Goal: Task Accomplishment & Management: Use online tool/utility

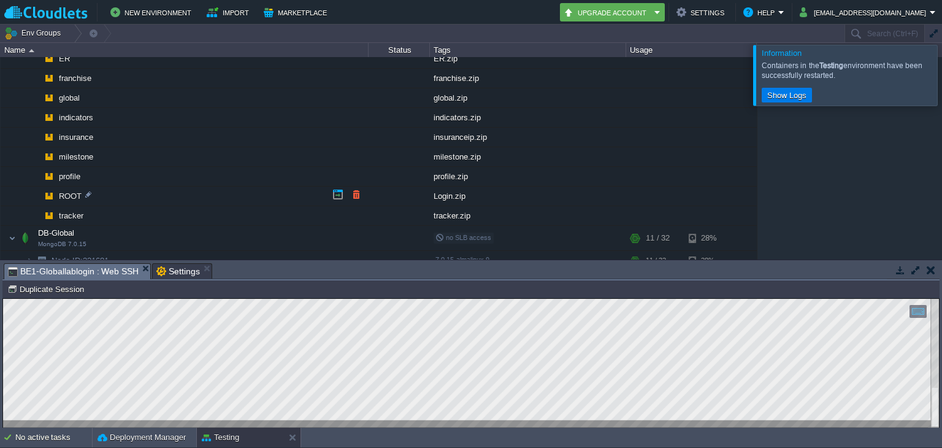
scroll to position [272, 0]
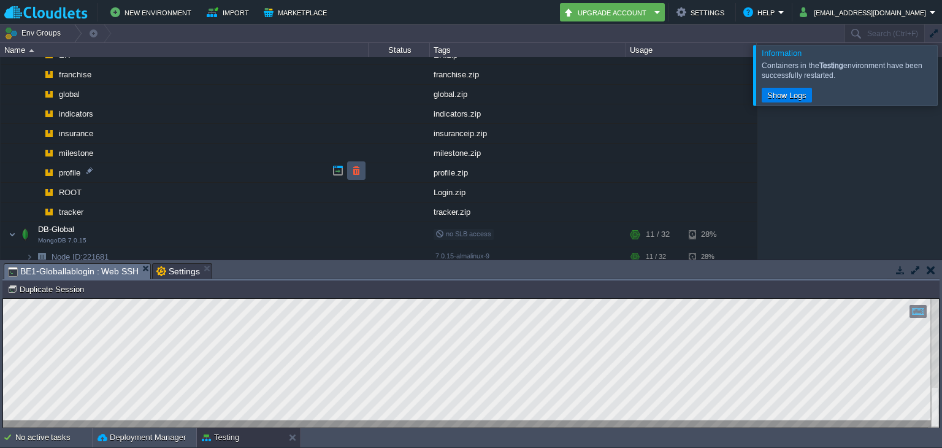
click at [352, 165] on button "button" at bounding box center [356, 170] width 11 height 11
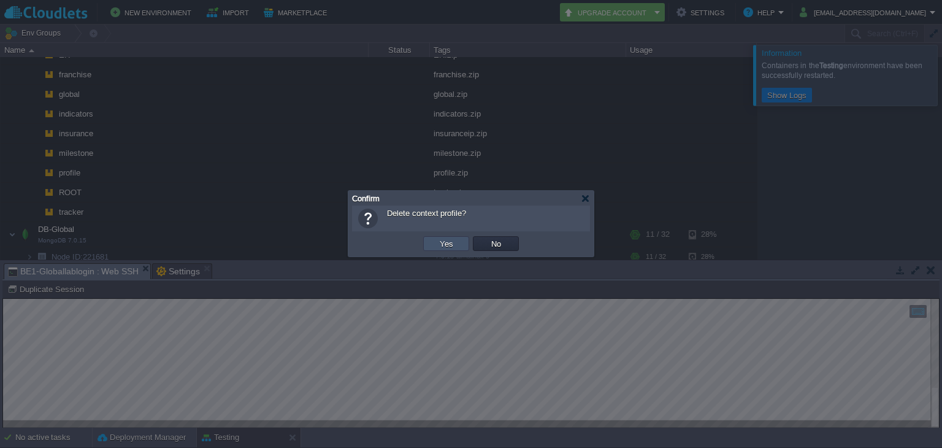
click at [448, 244] on button "Yes" at bounding box center [446, 243] width 21 height 11
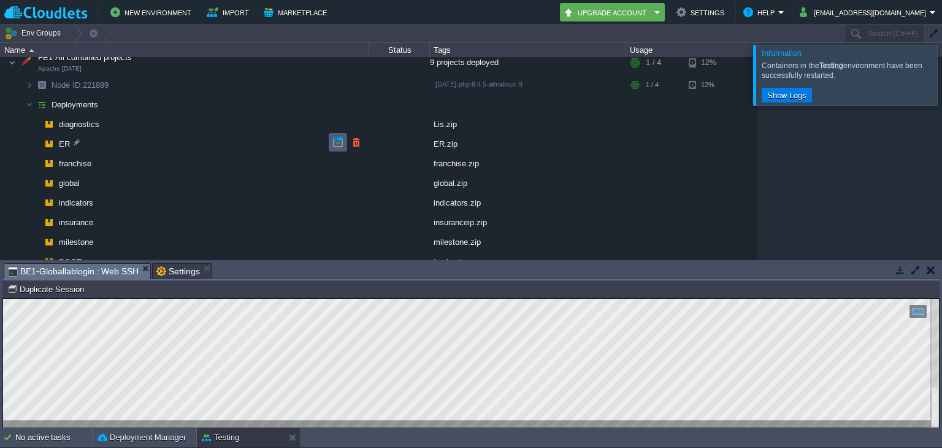
scroll to position [185, 0]
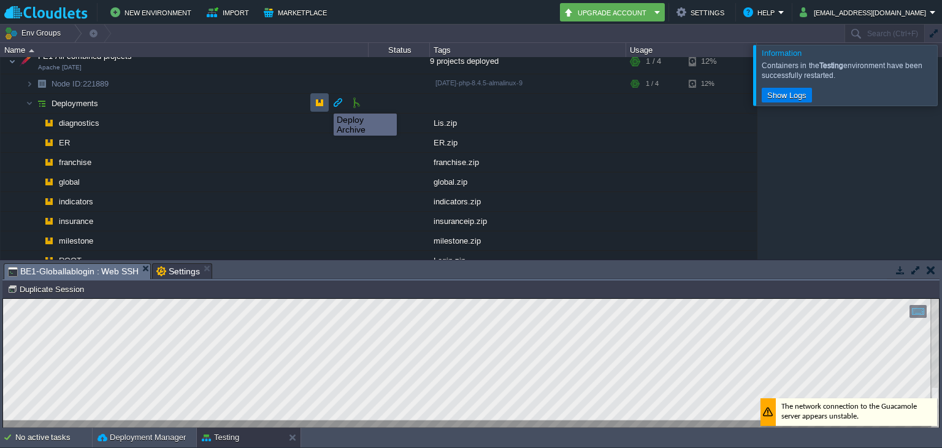
click at [324, 102] on button "button" at bounding box center [319, 102] width 11 height 11
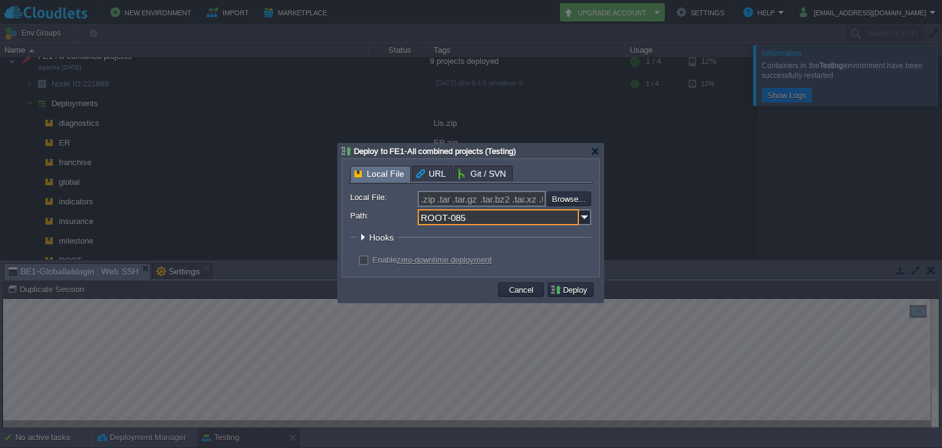
click at [471, 224] on input "ROOT-085" at bounding box center [498, 217] width 161 height 16
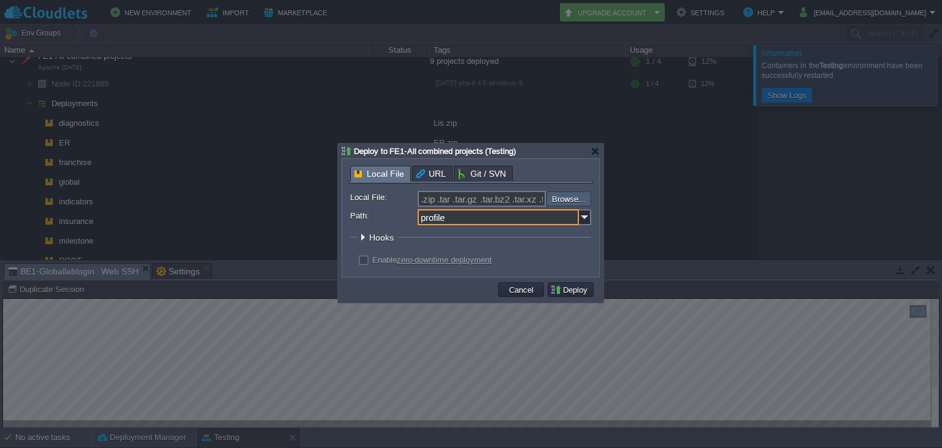
type input "profile"
click at [556, 194] on input "file" at bounding box center [513, 198] width 155 height 15
type input "C:\fakepath\profile.zip"
type input "profile.zip"
click at [560, 290] on button "Deploy" at bounding box center [570, 289] width 41 height 11
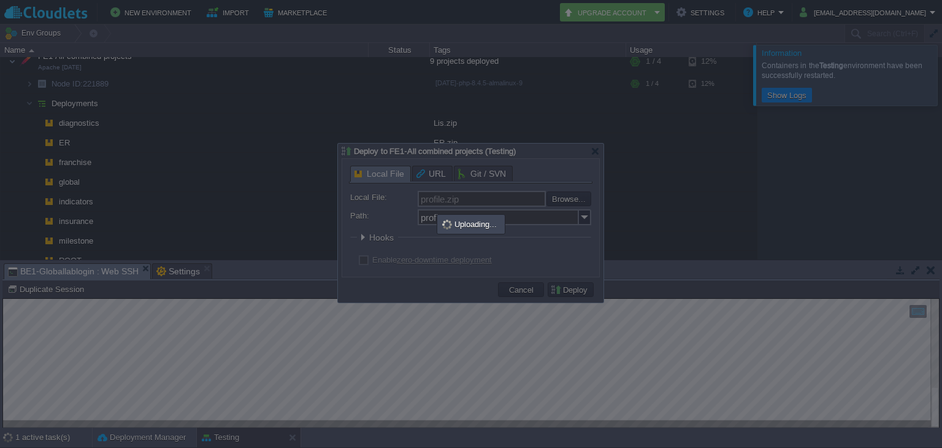
scroll to position [227, 0]
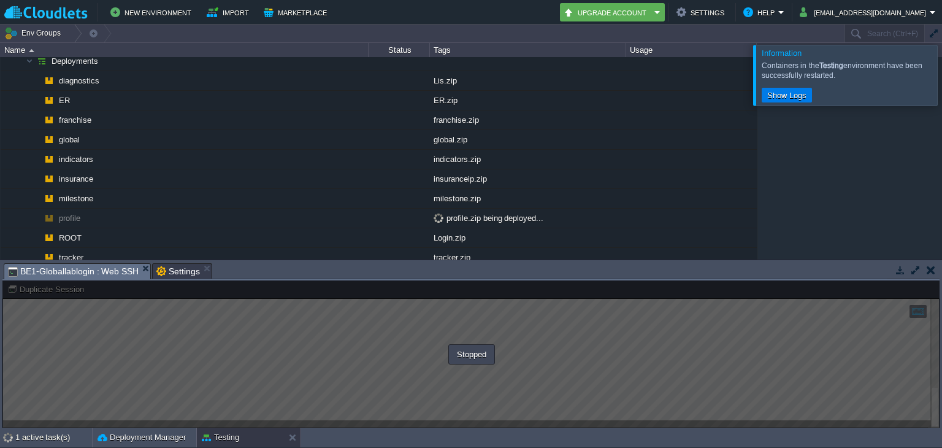
click at [942, 69] on div at bounding box center [957, 75] width 0 height 60
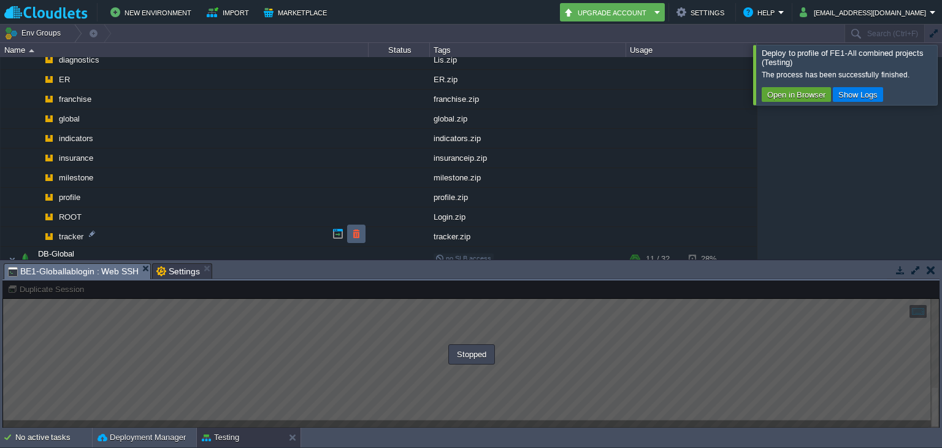
scroll to position [260, 0]
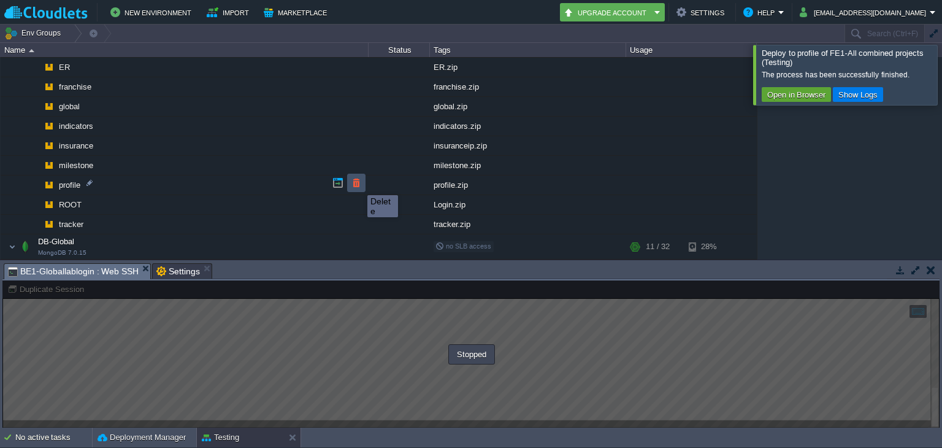
click at [358, 184] on button "button" at bounding box center [356, 182] width 11 height 11
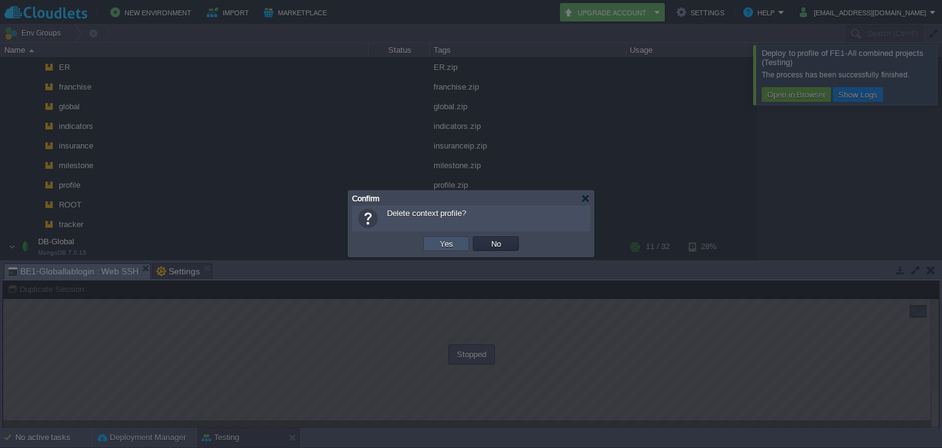
click at [437, 239] on button "Yes" at bounding box center [446, 243] width 21 height 11
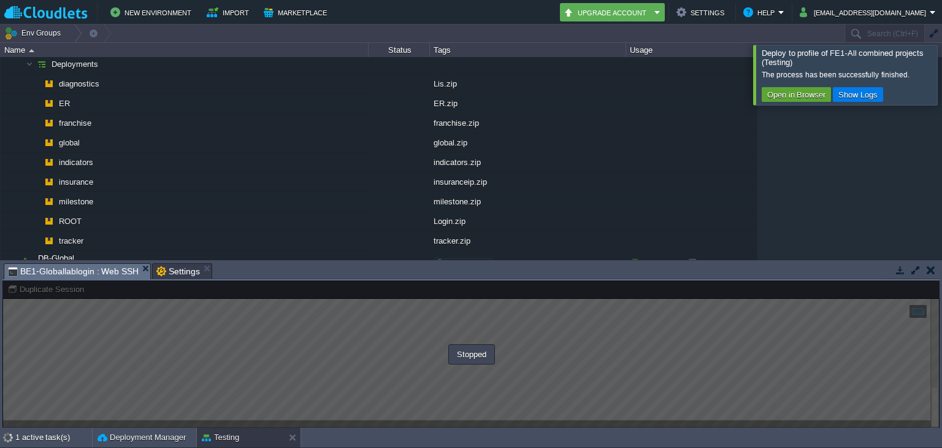
scroll to position [178, 0]
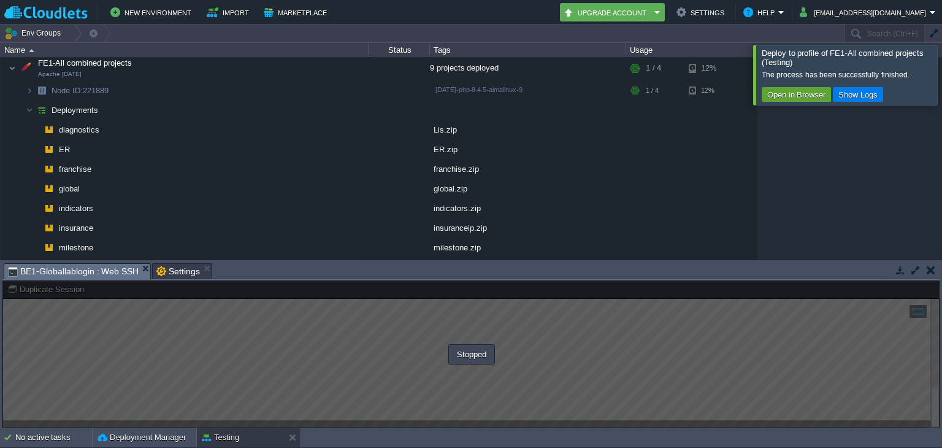
click at [791, 367] on div at bounding box center [470, 354] width 937 height 148
click at [927, 266] on button "button" at bounding box center [931, 269] width 9 height 11
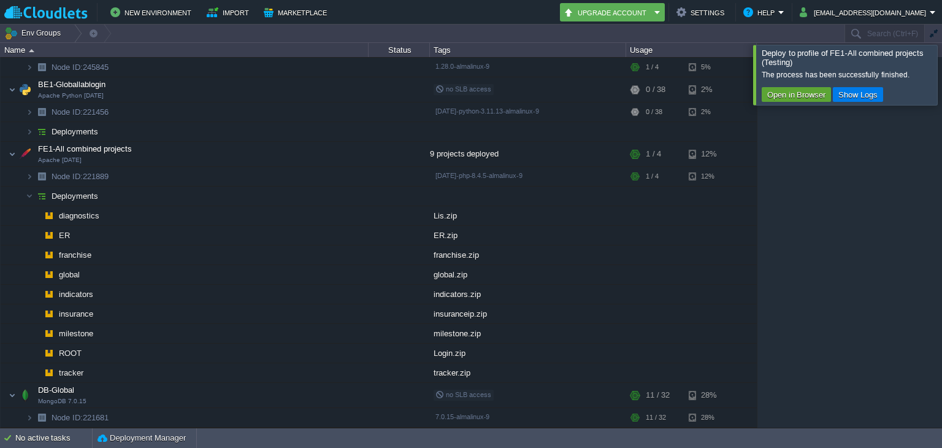
scroll to position [89, 0]
click at [310, 198] on td at bounding box center [319, 198] width 18 height 18
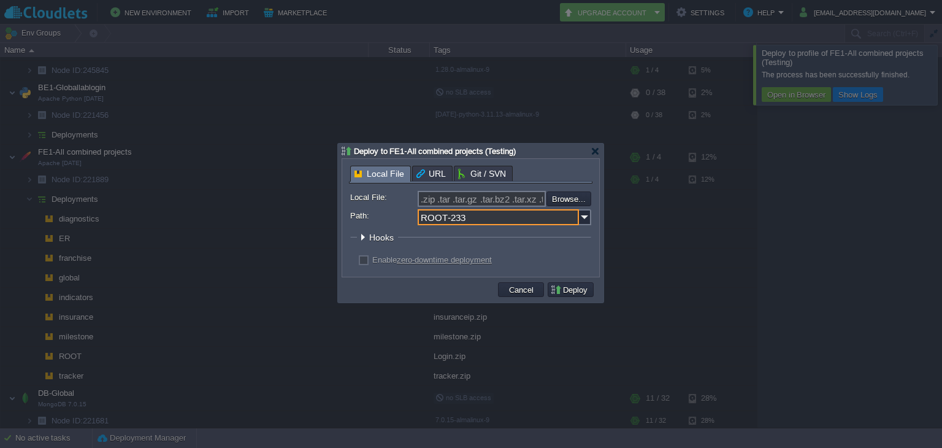
click at [482, 217] on input "ROOT-233" at bounding box center [498, 217] width 161 height 16
drag, startPoint x: 482, startPoint y: 217, endPoint x: 390, endPoint y: 238, distance: 94.5
click at [390, 238] on form "Local File: .zip .tar .tar.gz .tar.bz2 .tar.xz .tar.lzma .tar.Z .tgz .tbz .taz …" at bounding box center [470, 230] width 241 height 79
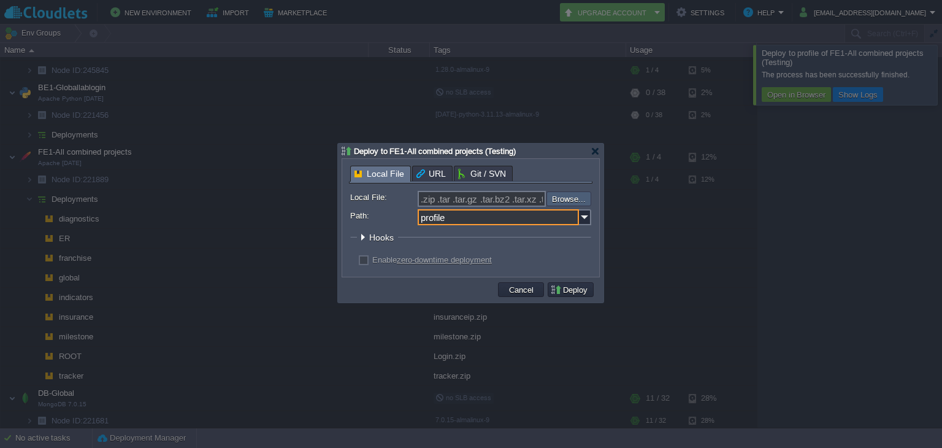
type input "profile"
click at [564, 194] on input "file" at bounding box center [513, 198] width 155 height 15
type input "C:\fakepath\profile.zip"
type input "profile.zip"
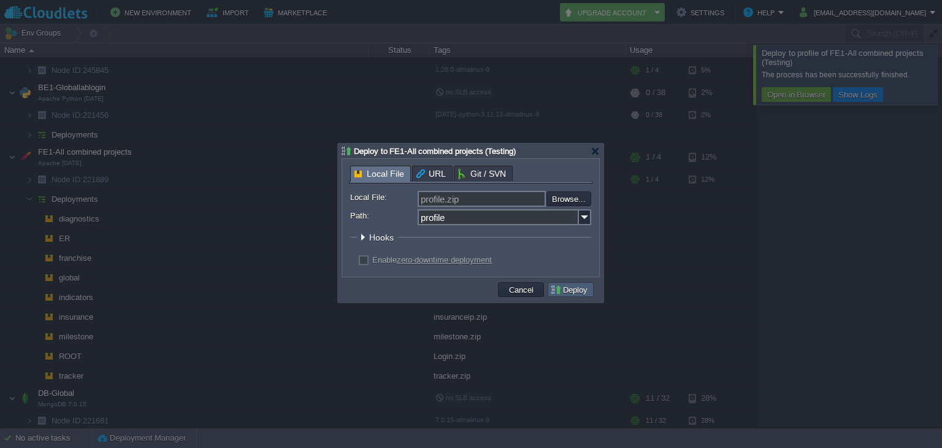
click at [570, 297] on td "Deploy" at bounding box center [571, 289] width 46 height 15
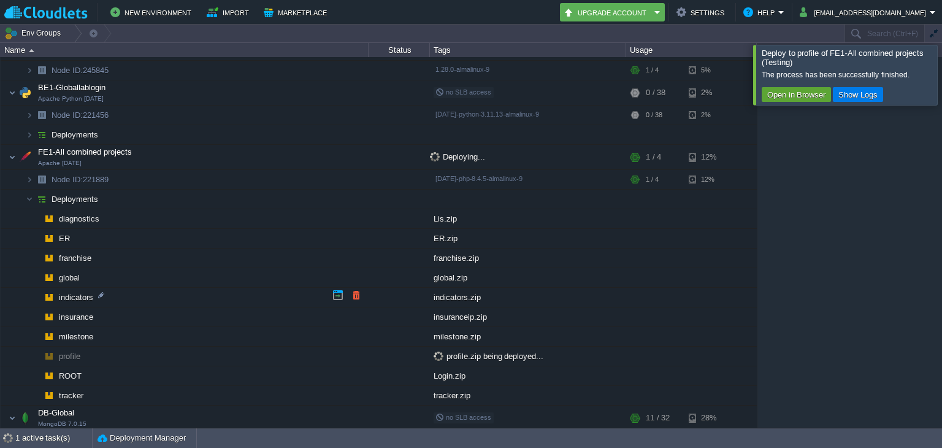
scroll to position [109, 0]
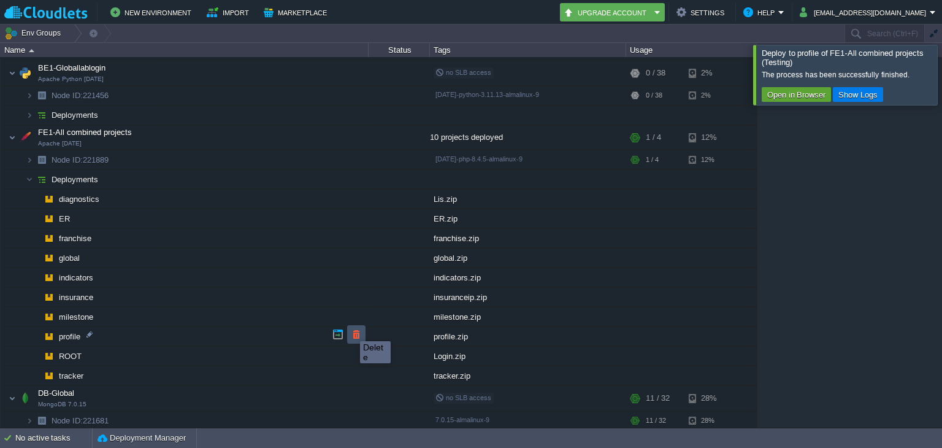
click at [351, 330] on button "button" at bounding box center [356, 334] width 11 height 11
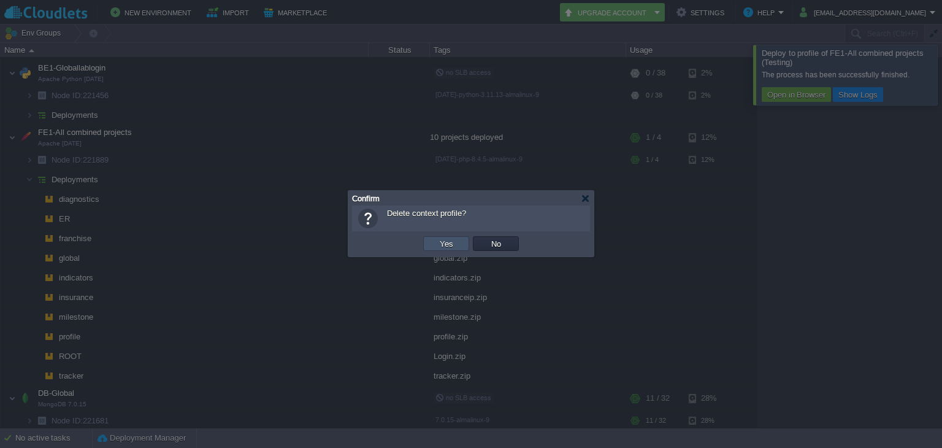
click at [444, 238] on button "Yes" at bounding box center [446, 243] width 21 height 11
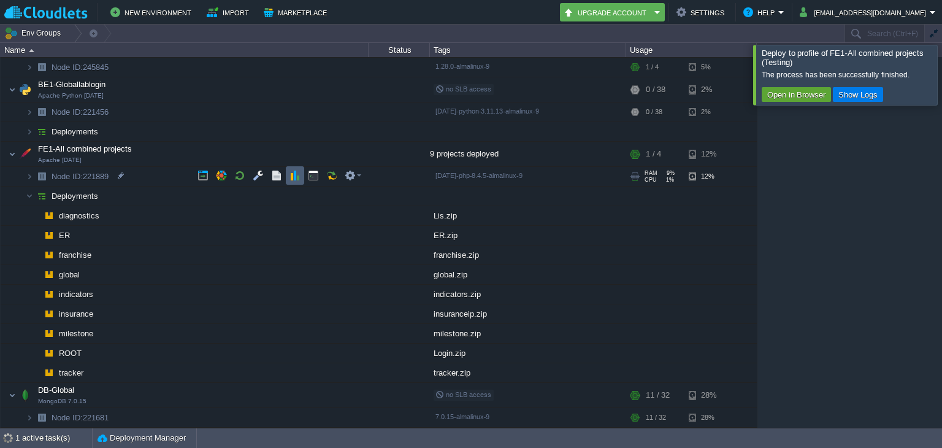
scroll to position [89, 0]
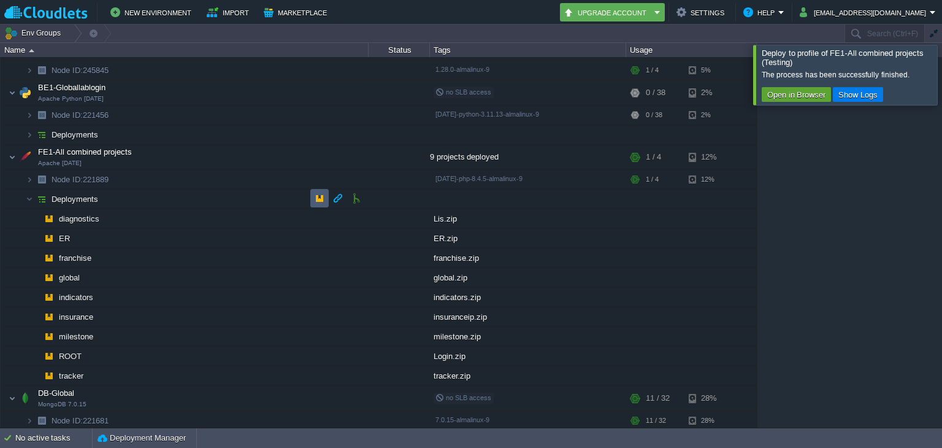
click at [319, 197] on button "button" at bounding box center [319, 198] width 11 height 11
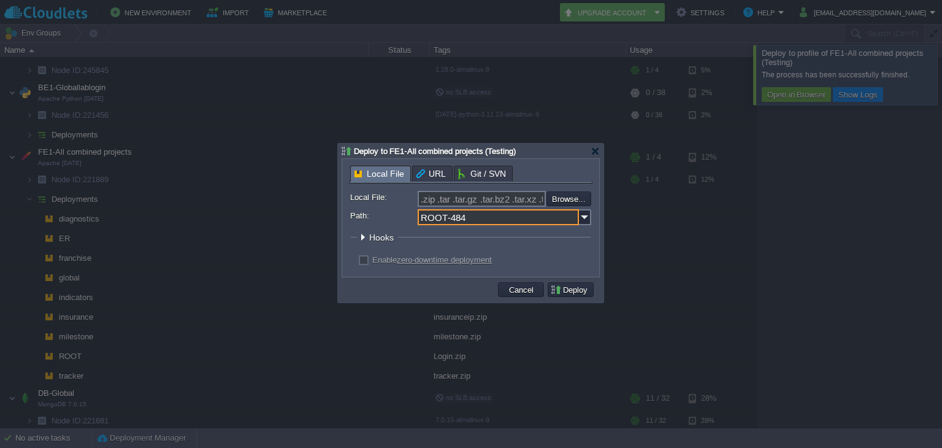
drag, startPoint x: 512, startPoint y: 221, endPoint x: 365, endPoint y: 231, distance: 147.0
click at [365, 231] on form "Local File: .zip .tar .tar.gz .tar.bz2 .tar.xz .tar.lzma .tar.Z .tgz .tbz .taz …" at bounding box center [470, 230] width 241 height 79
type input "profile"
click at [562, 199] on input "file" at bounding box center [513, 198] width 155 height 15
type input "C:\fakepath\profile.zip"
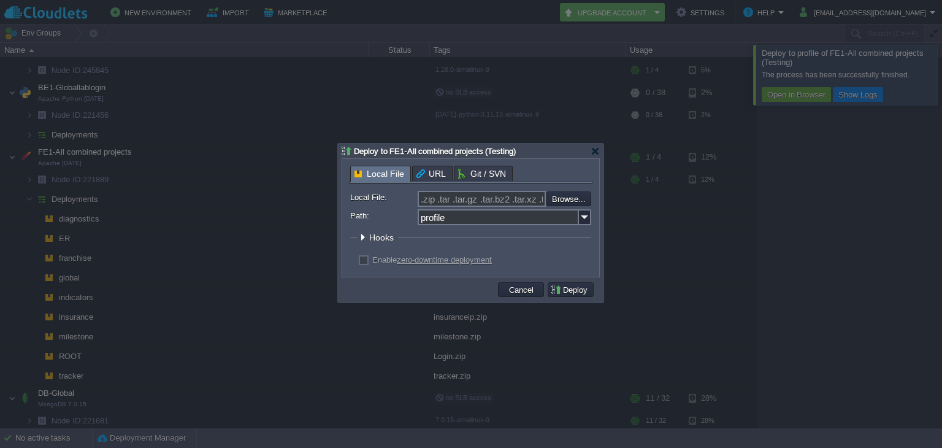
type input "profile.zip"
click at [569, 289] on button "Deploy" at bounding box center [570, 289] width 41 height 11
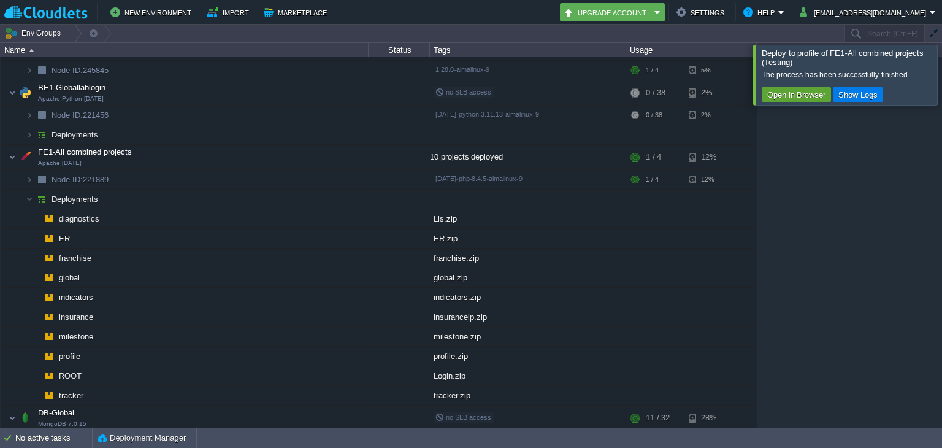
type input "Search (Ctrl+F)"
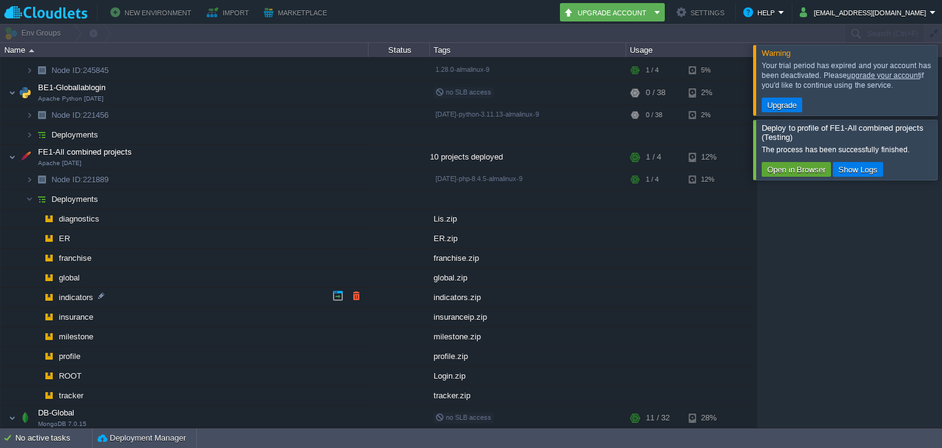
scroll to position [109, 0]
